Goal: Task Accomplishment & Management: Manage account settings

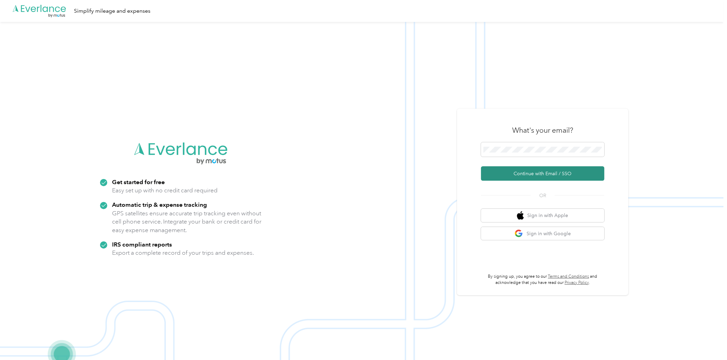
click at [558, 176] on button "Continue with Email / SSO" at bounding box center [542, 173] width 123 height 14
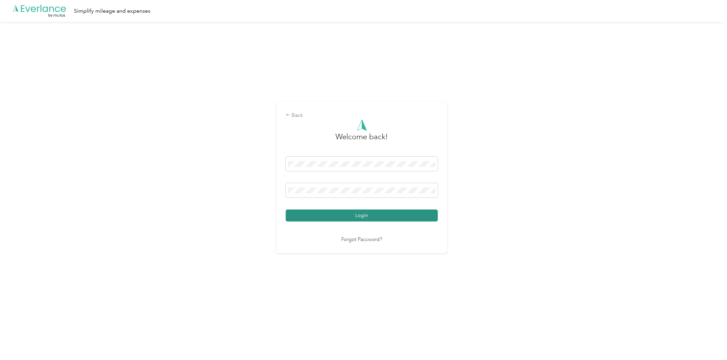
click at [399, 214] on button "Login" at bounding box center [362, 215] width 152 height 12
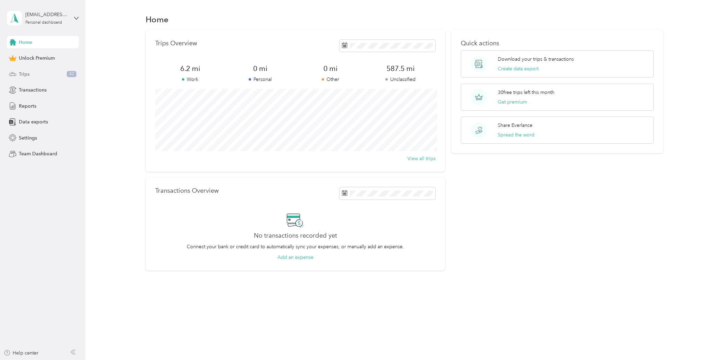
click at [43, 76] on div "Trips 42" at bounding box center [43, 74] width 72 height 12
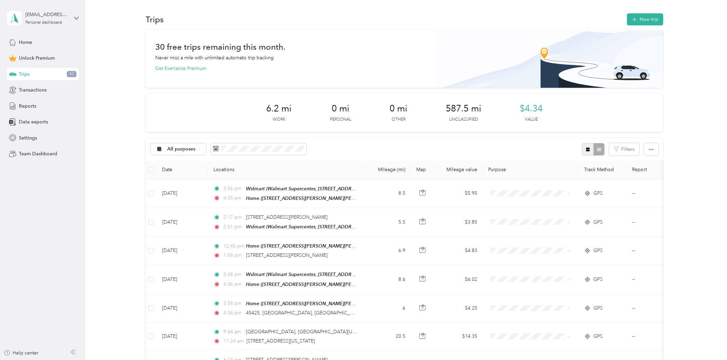
click at [585, 151] on icon "button" at bounding box center [587, 149] width 5 height 5
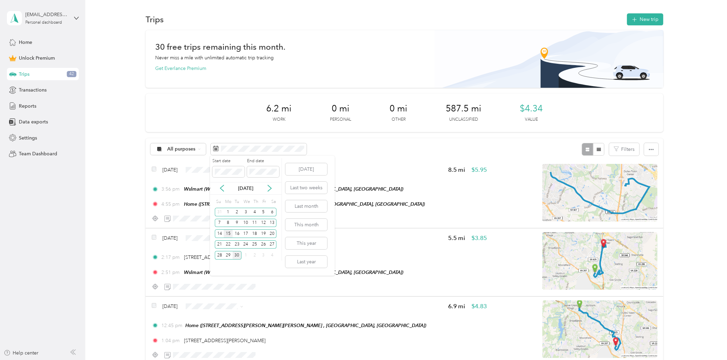
click at [225, 232] on div "15" at bounding box center [228, 233] width 9 height 9
click at [220, 254] on div "28" at bounding box center [219, 255] width 9 height 9
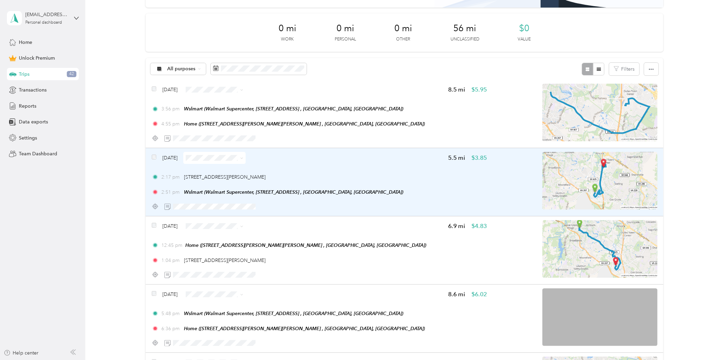
scroll to position [63, 0]
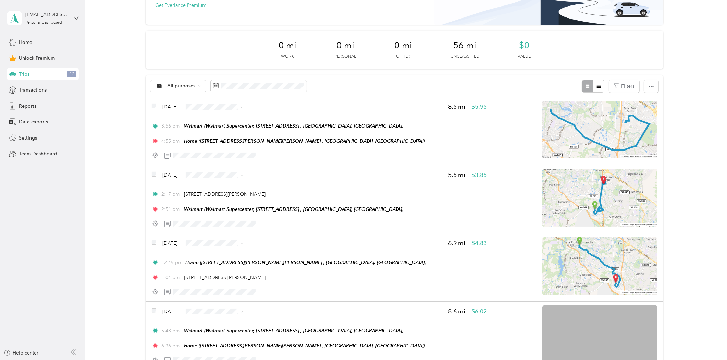
click at [69, 14] on div "[EMAIL_ADDRESS][DOMAIN_NAME] Personal dashboard" at bounding box center [43, 18] width 72 height 24
click at [46, 55] on div "Log out" at bounding box center [79, 56] width 135 height 12
